Goal: Transaction & Acquisition: Purchase product/service

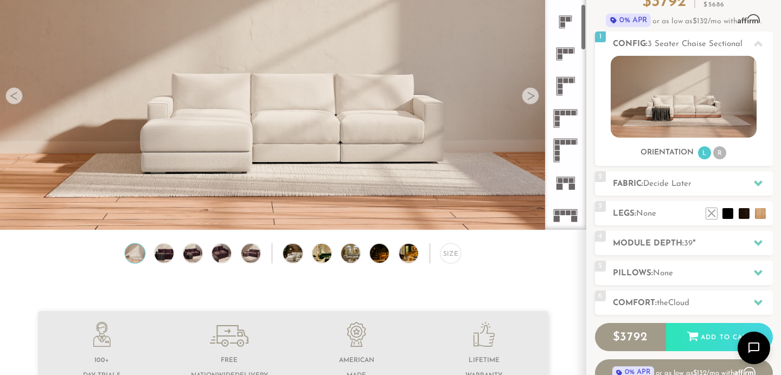
scroll to position [240, 0]
click at [446, 255] on div "Size" at bounding box center [450, 254] width 20 height 20
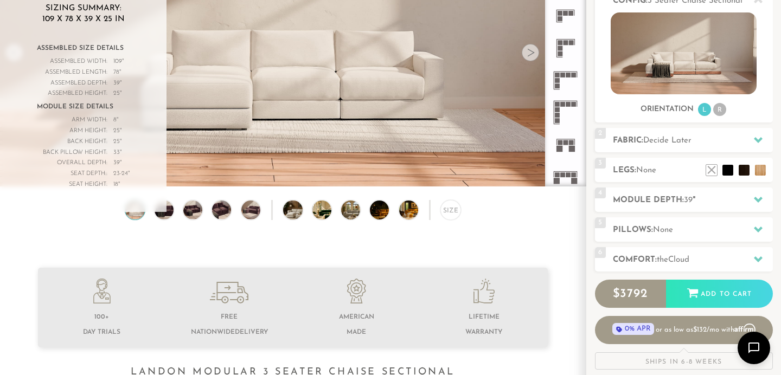
scroll to position [149, 0]
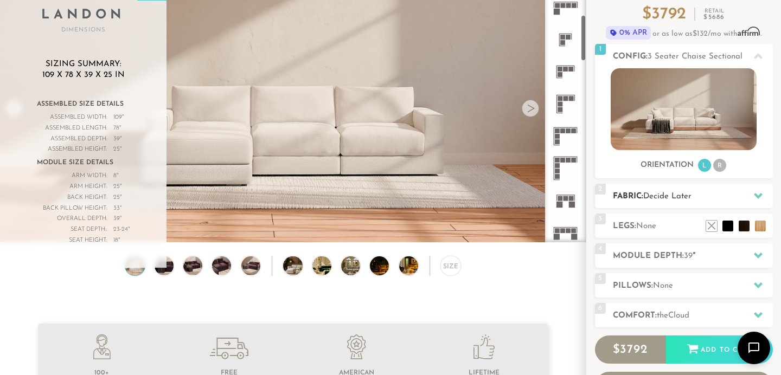
scroll to position [105, 0]
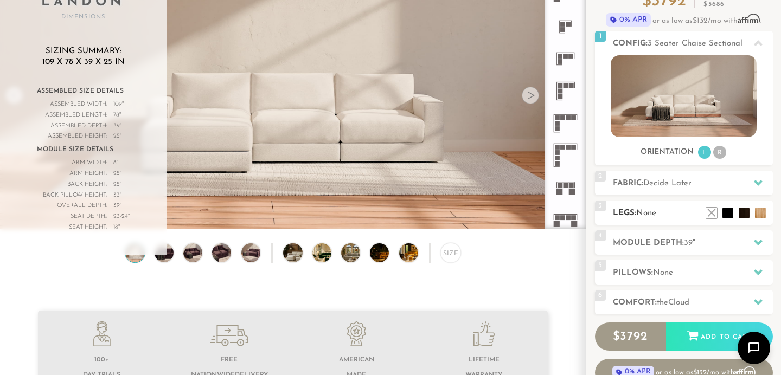
click at [643, 208] on h2 "Legs: None" at bounding box center [693, 213] width 160 height 12
click at [759, 214] on li at bounding box center [744, 196] width 43 height 43
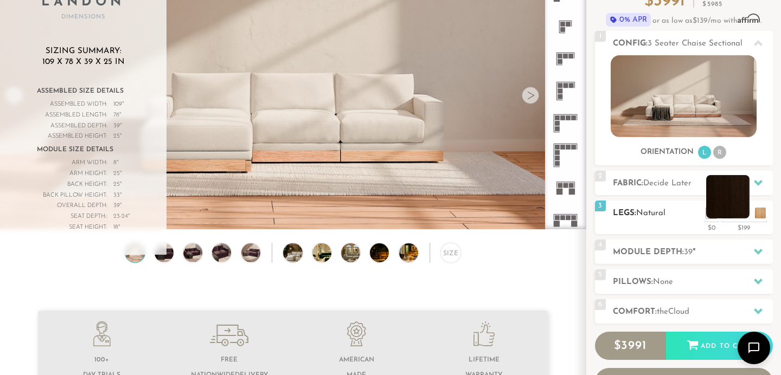
click at [727, 213] on li at bounding box center [727, 196] width 43 height 43
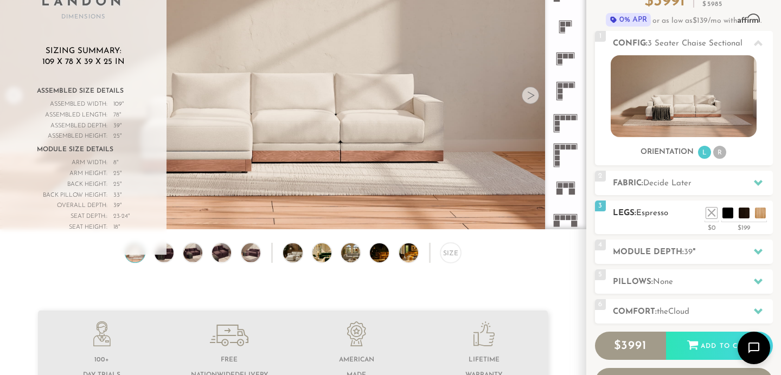
click at [687, 225] on div "3 Legs: Espresso $0 $199 Nailheads:" at bounding box center [684, 218] width 178 height 34
click at [685, 187] on span "Decide Later" at bounding box center [667, 184] width 48 height 8
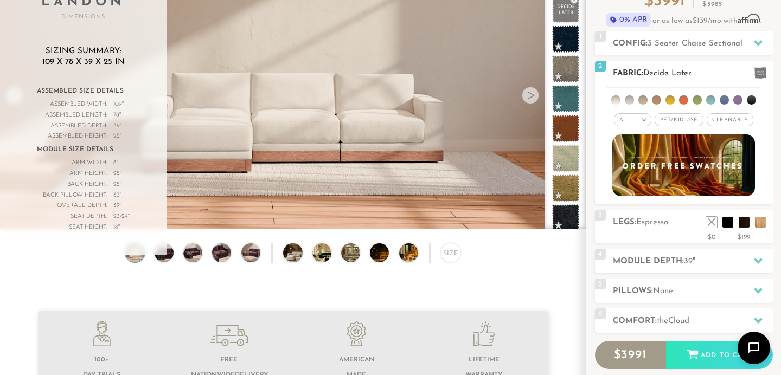
click at [751, 101] on li at bounding box center [751, 99] width 9 height 9
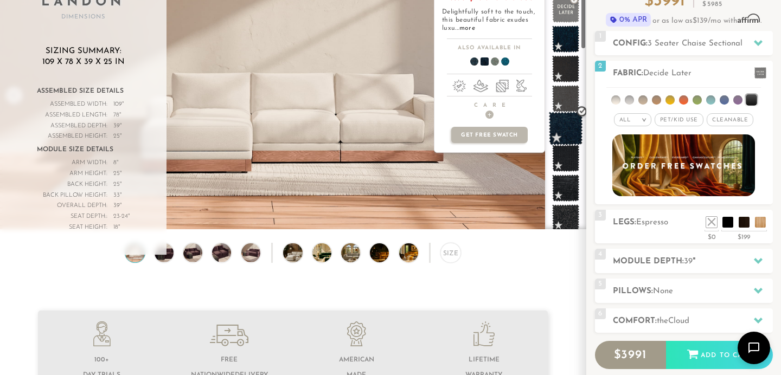
click at [577, 126] on span at bounding box center [566, 129] width 34 height 34
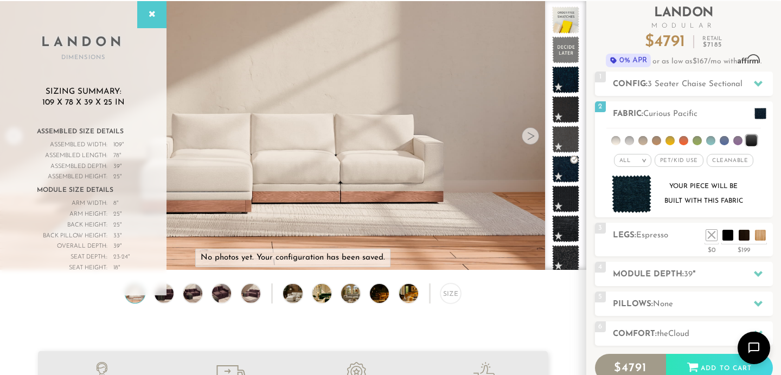
scroll to position [64, 0]
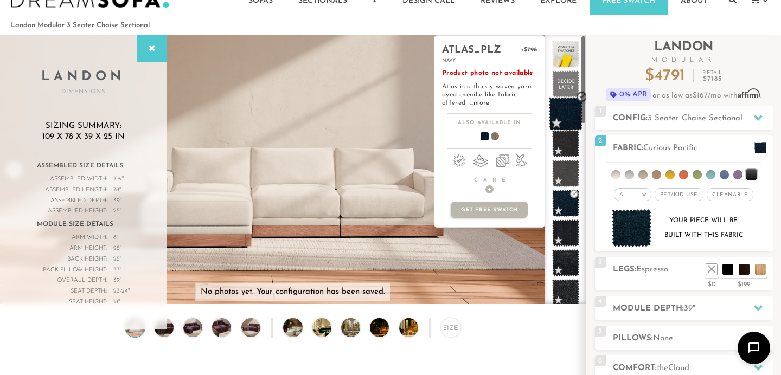
click at [565, 116] on span at bounding box center [566, 114] width 34 height 34
